Goal: Transaction & Acquisition: Download file/media

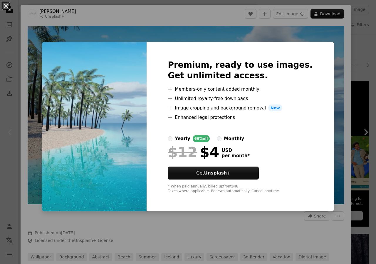
click at [346, 50] on div "An X shape Premium, ready to use images. Get unlimited access. A plus sign Memb…" at bounding box center [188, 132] width 376 height 264
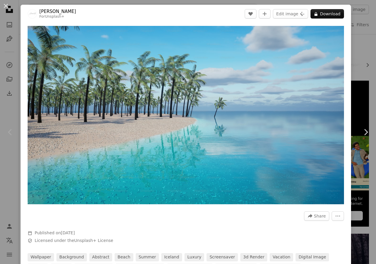
click at [351, 47] on div "An X shape Chevron left Chevron right Alexander Mils For Unsplash+ A heart A pl…" at bounding box center [188, 132] width 376 height 264
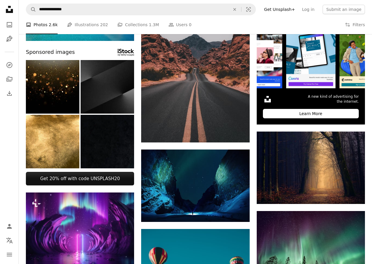
scroll to position [98, 0]
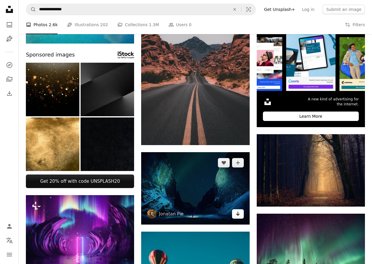
click at [240, 214] on link "Arrow pointing down" at bounding box center [238, 213] width 12 height 9
